Goal: Task Accomplishment & Management: Complete application form

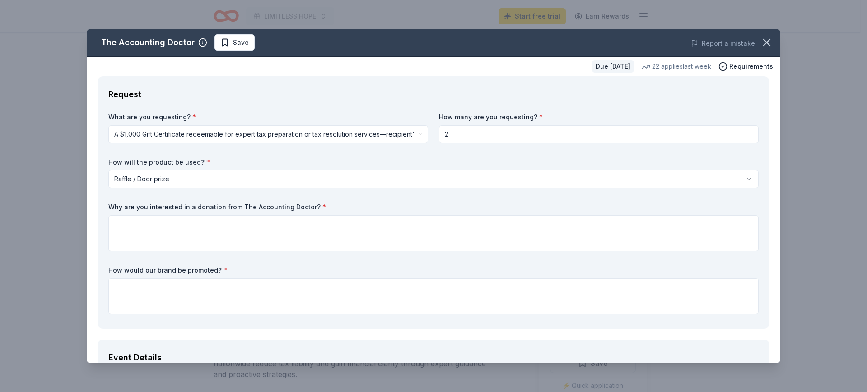
select select "raffleDoorPrize"
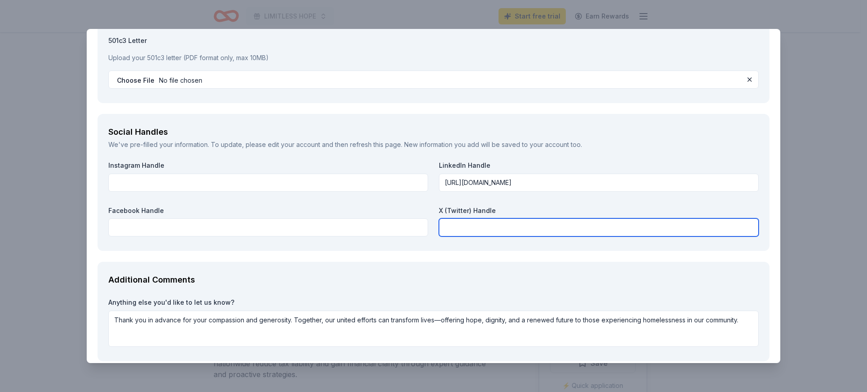
click at [459, 234] on input "text" at bounding box center [599, 227] width 320 height 18
paste input "https://x.com/rescue_silent"
type input "https://x.com/rescue_silent"
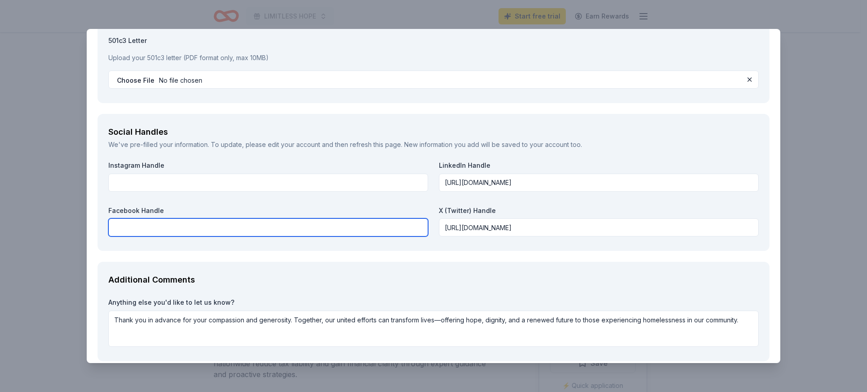
click at [191, 230] on input "text" at bounding box center [268, 227] width 320 height 18
drag, startPoint x: 192, startPoint y: 230, endPoint x: 195, endPoint y: 234, distance: 4.7
paste input "https://www.facebook.com/profile.php?id=61569490238818"
drag, startPoint x: 309, startPoint y: 227, endPoint x: 102, endPoint y: 226, distance: 207.3
click at [102, 226] on div "Social Handles We've pre-filled your information. To update, please edit your a…" at bounding box center [434, 182] width 672 height 137
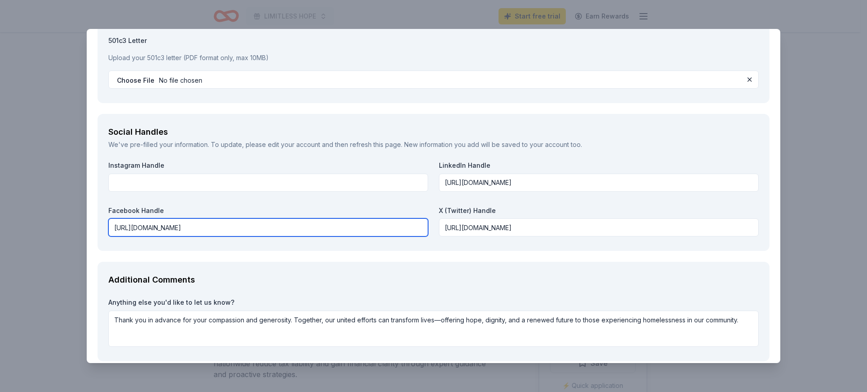
type input "https://www.facebook.com/profile.php?id=61569490238818"
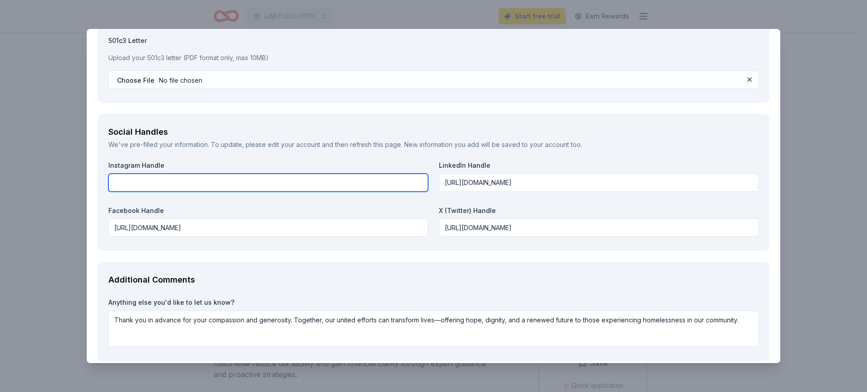
click at [185, 178] on input "text" at bounding box center [268, 182] width 320 height 18
paste input "https://www.instagram.com/silentrescue38/"
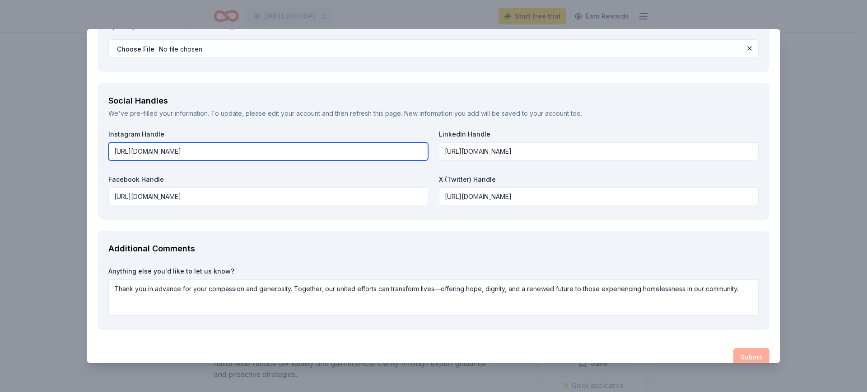
scroll to position [1001, 0]
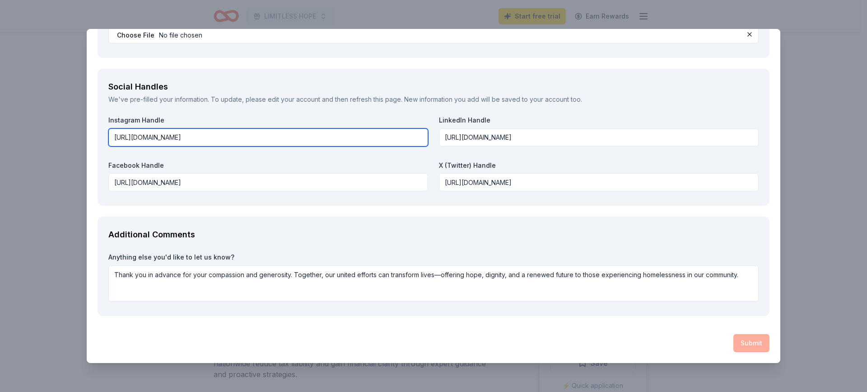
type input "https://www.instagram.com/silentrescue38/"
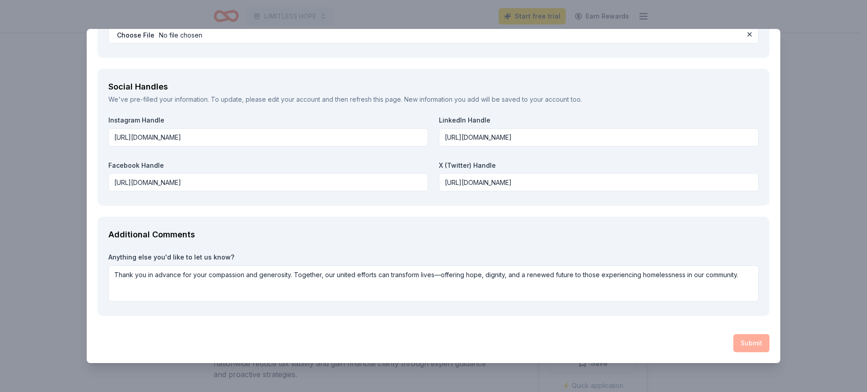
click at [743, 340] on div "Submit" at bounding box center [434, 343] width 672 height 18
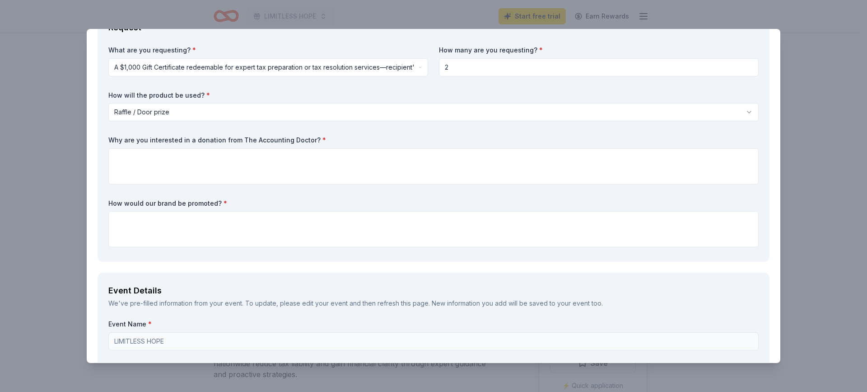
scroll to position [52, 0]
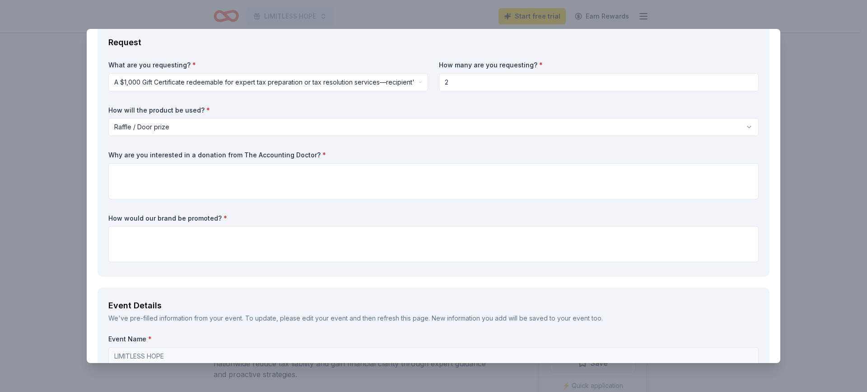
drag, startPoint x: 337, startPoint y: 154, endPoint x: 177, endPoint y: 154, distance: 159.5
click at [178, 150] on div "What are you requesting? * A $1,000 Gift Certificate redeemable for expert tax …" at bounding box center [433, 163] width 650 height 205
click at [177, 154] on label "Why are you interested in a donation from The Accounting Doctor? *" at bounding box center [433, 154] width 650 height 9
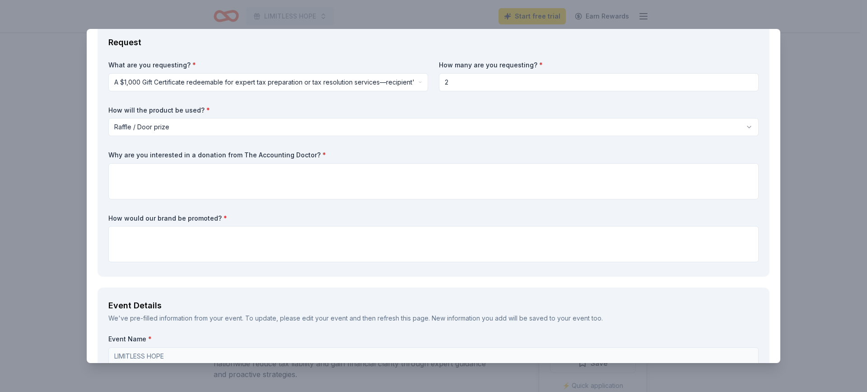
click at [177, 154] on label "Why are you interested in a donation from The Accounting Doctor? *" at bounding box center [433, 154] width 650 height 9
drag, startPoint x: 309, startPoint y: 155, endPoint x: 97, endPoint y: 150, distance: 212.4
drag, startPoint x: 108, startPoint y: 152, endPoint x: 279, endPoint y: 154, distance: 171.2
click at [279, 154] on div "Request What are you requesting? * A $1,000 Gift Certificate redeemable for exp…" at bounding box center [434, 150] width 672 height 252
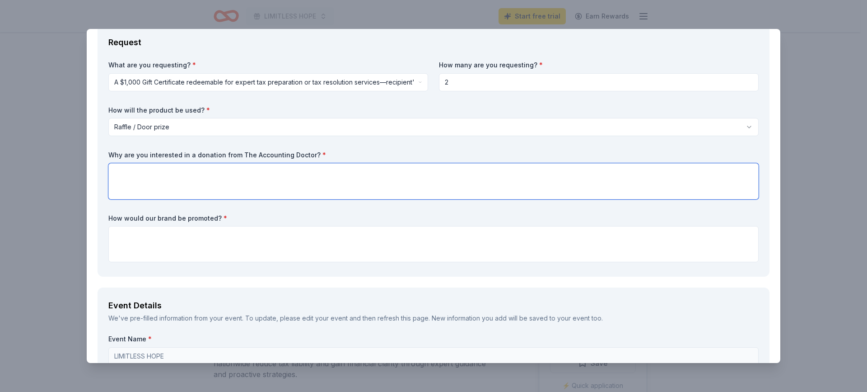
paste textarea "Silent Rescue is deeply committed to restoring dignity and stability to individ…"
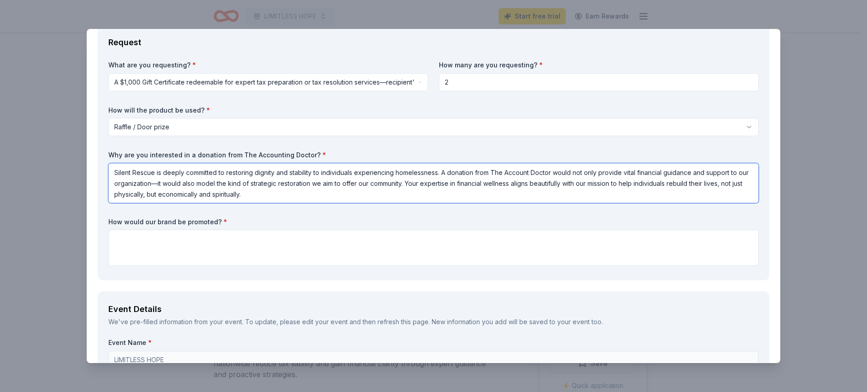
click at [164, 184] on textarea "Silent Rescue is deeply committed to restoring dignity and stability to individ…" at bounding box center [433, 183] width 650 height 40
type textarea "Silent Rescue is deeply committed to restoring dignity and stability to individ…"
click at [247, 256] on textarea at bounding box center [433, 247] width 650 height 36
paste textarea "Featured shout-outs on Silent Rescue’s Instagram, Facebook, LinkedIn, and X pro…"
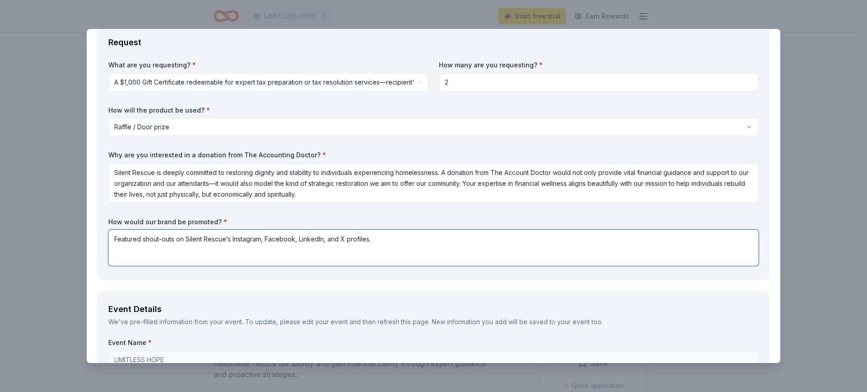
click at [411, 239] on textarea "Featured shout-outs on Silent Rescue’s Instagram, Facebook, LinkedIn, and X pro…" at bounding box center [433, 247] width 650 height 36
paste textarea "Logo placement on event banners, flyers, and planner inserts Verbal recognition…"
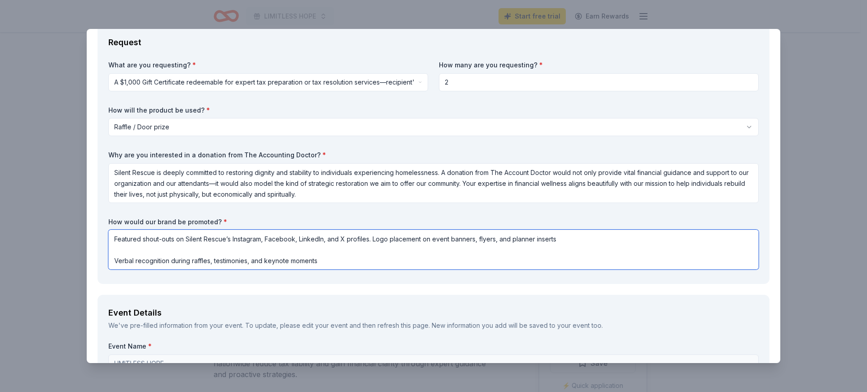
click at [568, 240] on textarea "Featured shout-outs on Silent Rescue’s Instagram, Facebook, LinkedIn, and X pro…" at bounding box center [433, 249] width 650 height 40
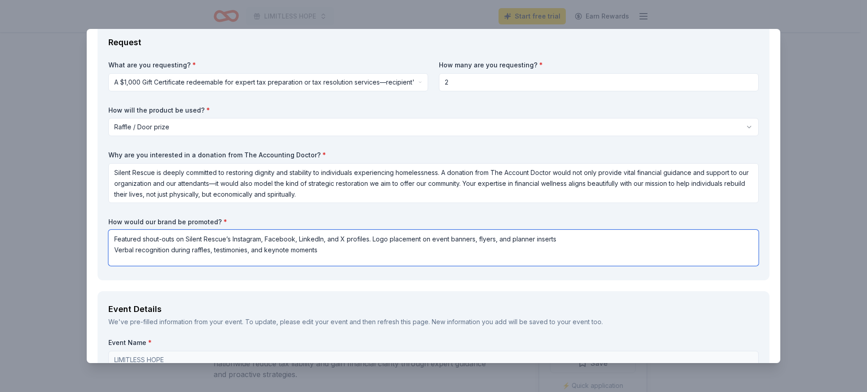
click at [338, 250] on textarea "Featured shout-outs on Silent Rescue’s Instagram, Facebook, LinkedIn, and X pro…" at bounding box center [433, 247] width 650 height 36
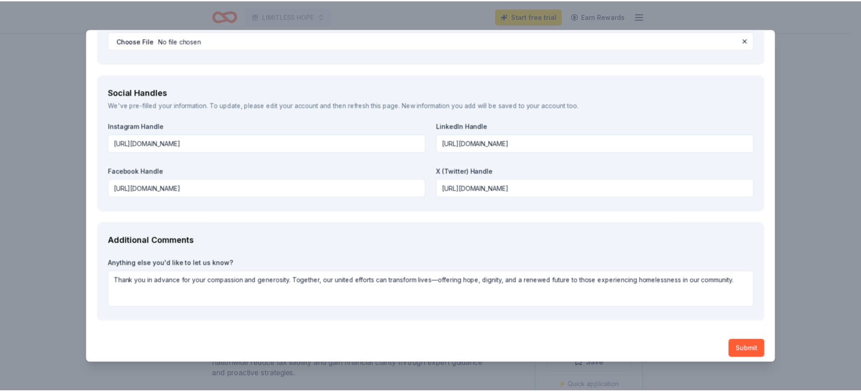
scroll to position [1004, 0]
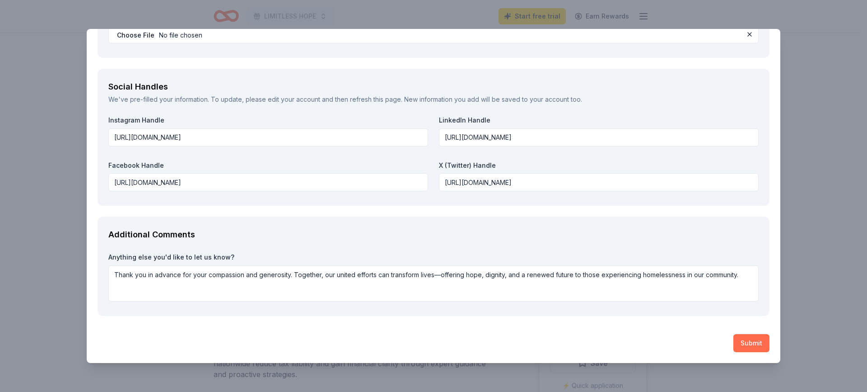
type textarea "Featured shout-outs on Silent Rescue’s Instagram, Facebook, LinkedIn, and X pro…"
click at [738, 342] on button "Submit" at bounding box center [752, 343] width 36 height 18
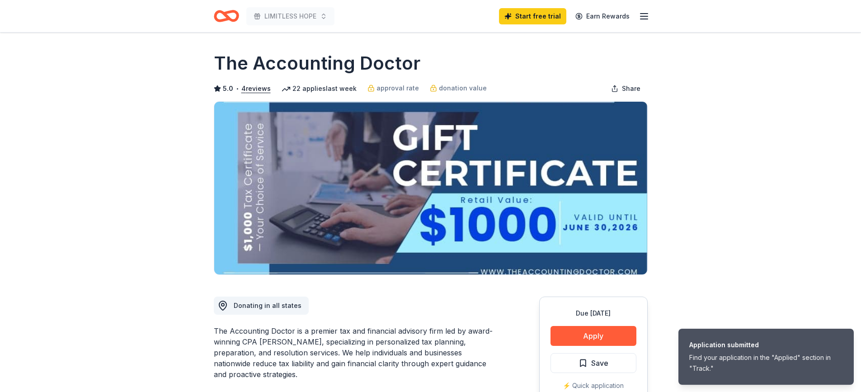
scroll to position [0, 0]
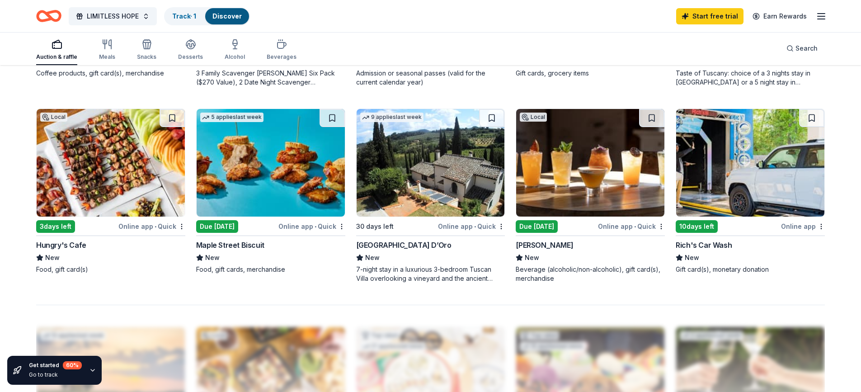
scroll to position [632, 0]
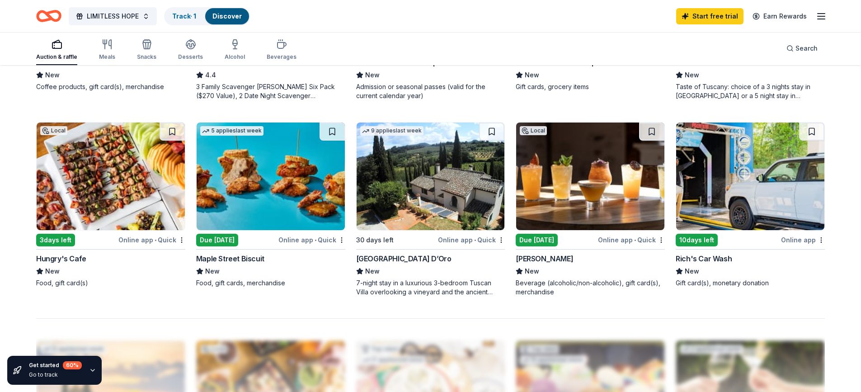
click at [154, 239] on div "Online app • Quick" at bounding box center [151, 239] width 67 height 11
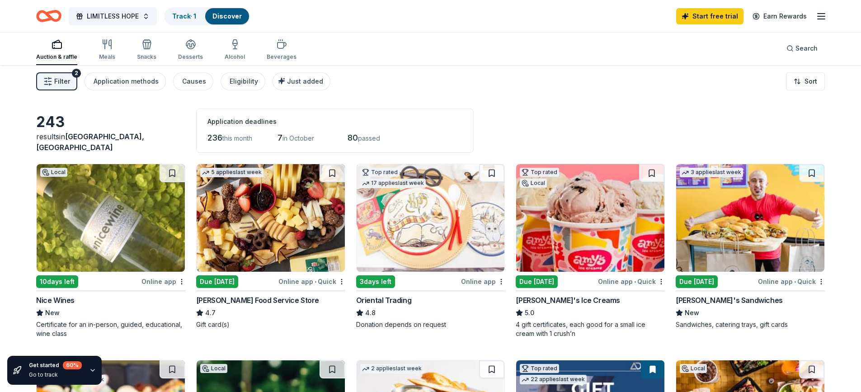
scroll to position [0, 0]
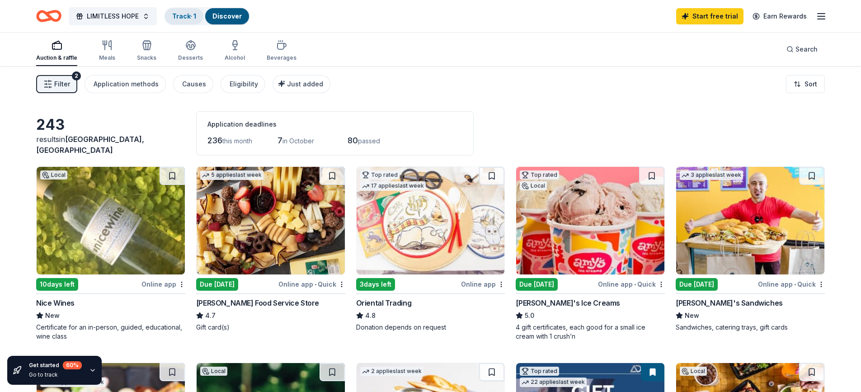
click at [190, 15] on link "Track · 1" at bounding box center [184, 16] width 24 height 8
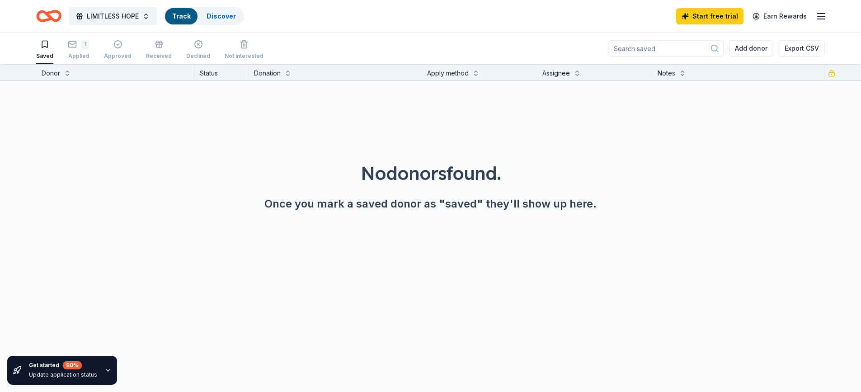
scroll to position [0, 0]
click at [215, 15] on link "Discover" at bounding box center [226, 16] width 29 height 8
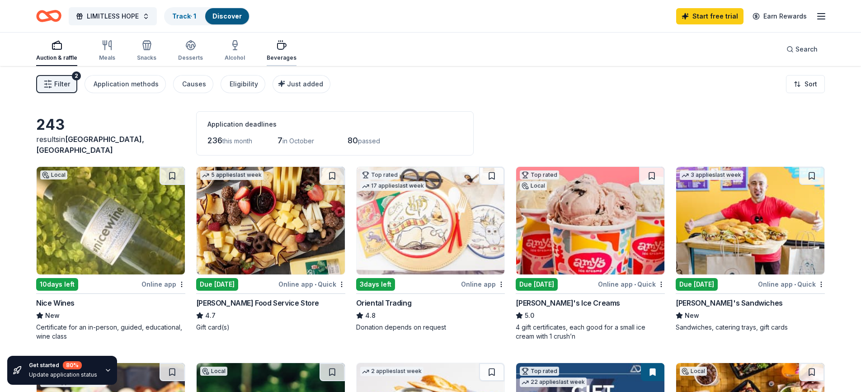
click at [276, 49] on icon "button" at bounding box center [281, 45] width 11 height 11
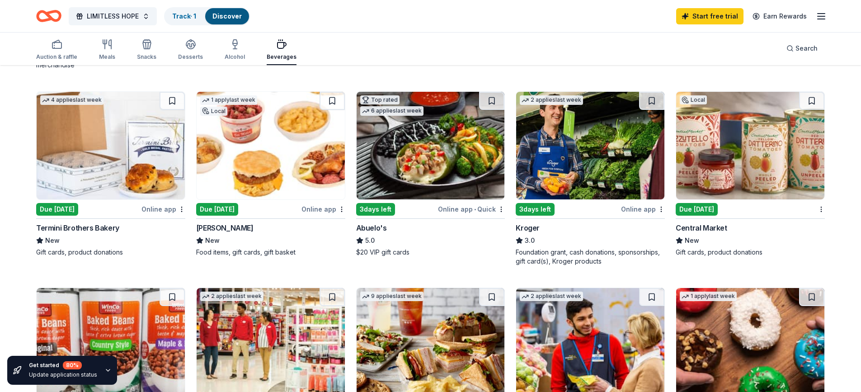
scroll to position [316, 0]
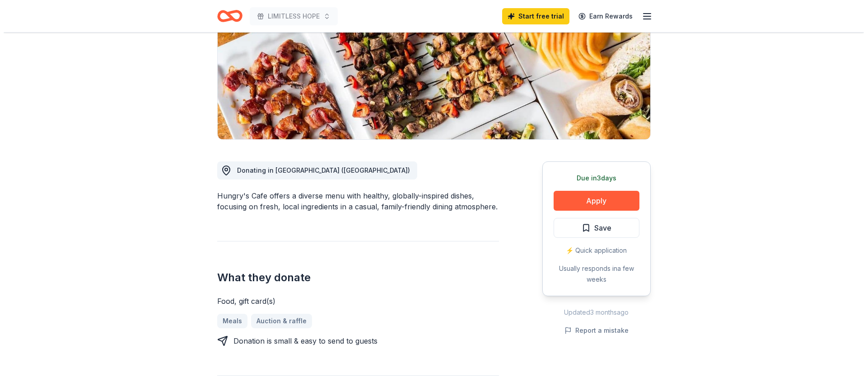
scroll to position [136, 0]
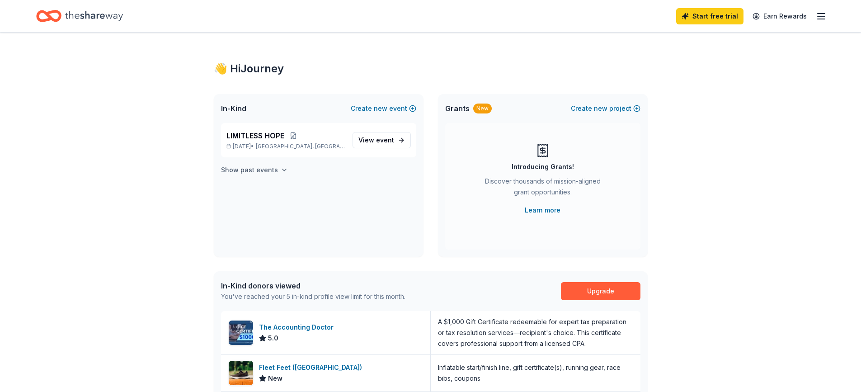
click at [269, 171] on h4 "Show past events" at bounding box center [249, 169] width 57 height 11
click at [367, 136] on span "View event" at bounding box center [376, 140] width 36 height 11
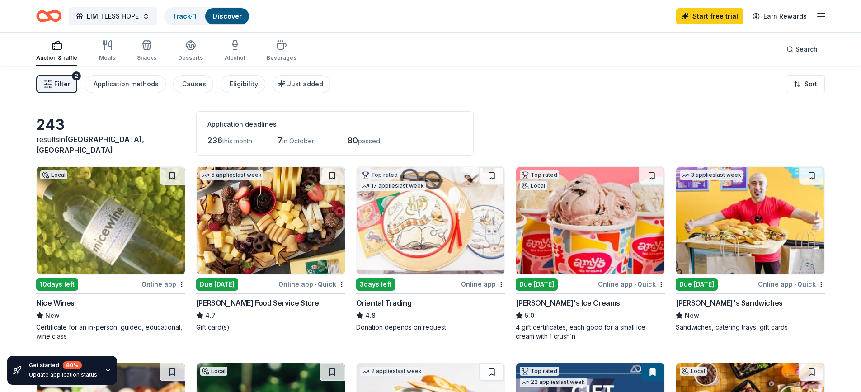
click at [43, 54] on div "Auction & raffle" at bounding box center [56, 57] width 41 height 7
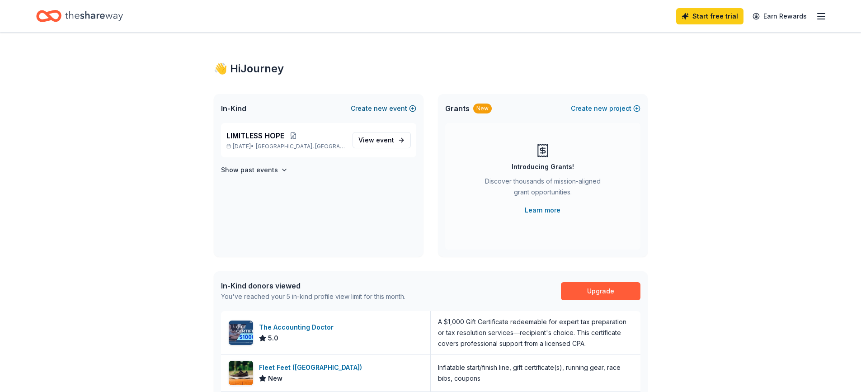
click at [375, 110] on span "new" at bounding box center [381, 108] width 14 height 11
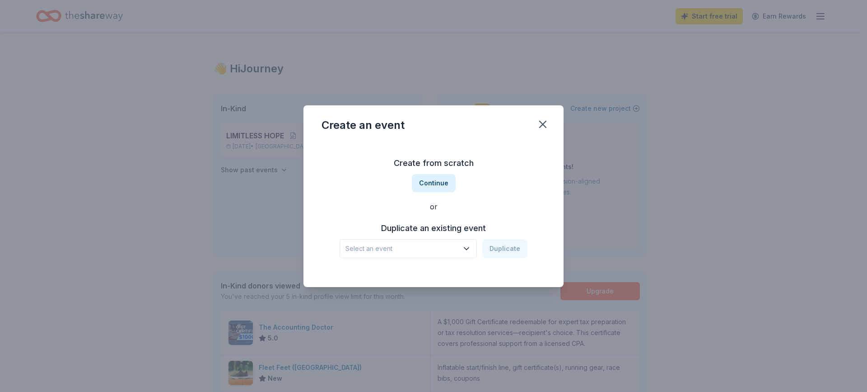
click at [473, 249] on button "Select an event" at bounding box center [408, 248] width 137 height 19
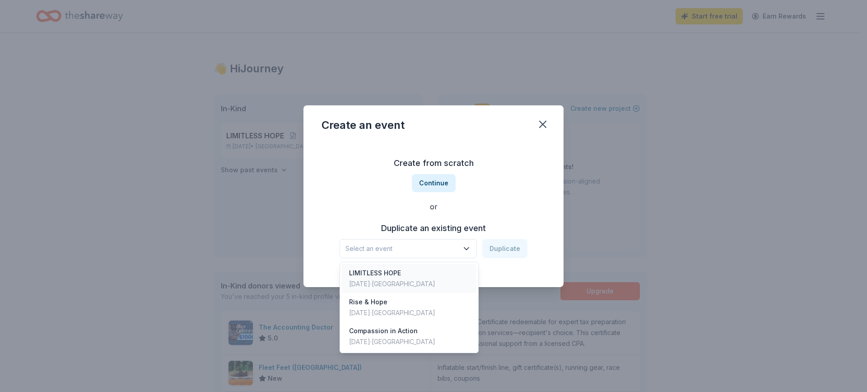
click at [436, 270] on div "LIMITLESS HOPE Oct 11, 2025 · TX" at bounding box center [409, 278] width 135 height 29
click at [467, 247] on icon "button" at bounding box center [466, 248] width 9 height 9
click at [544, 123] on div "Create an event Create from scratch Continue or Duplicate an existing event LIM…" at bounding box center [434, 196] width 260 height 182
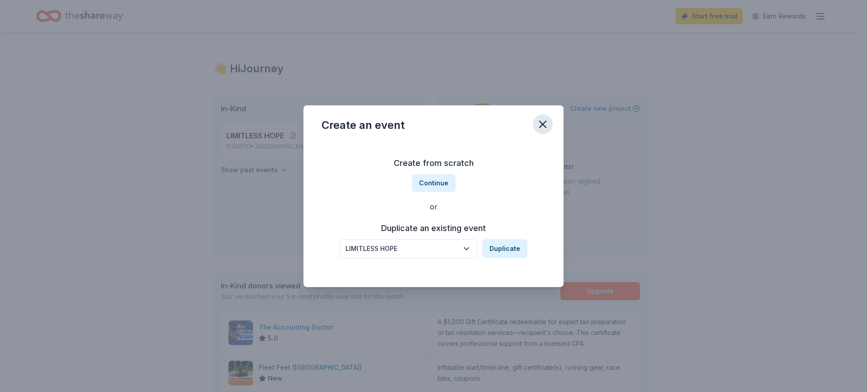
click at [539, 131] on button "button" at bounding box center [543, 124] width 20 height 20
